Goal: Task Accomplishment & Management: Manage account settings

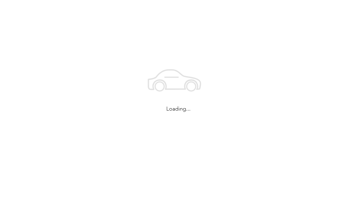
scroll to position [0, 0]
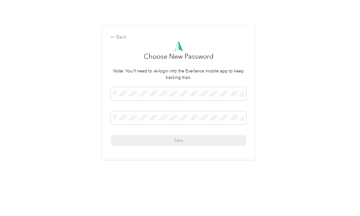
click at [122, 41] on div "Back" at bounding box center [178, 37] width 135 height 7
